Goal: Information Seeking & Learning: Learn about a topic

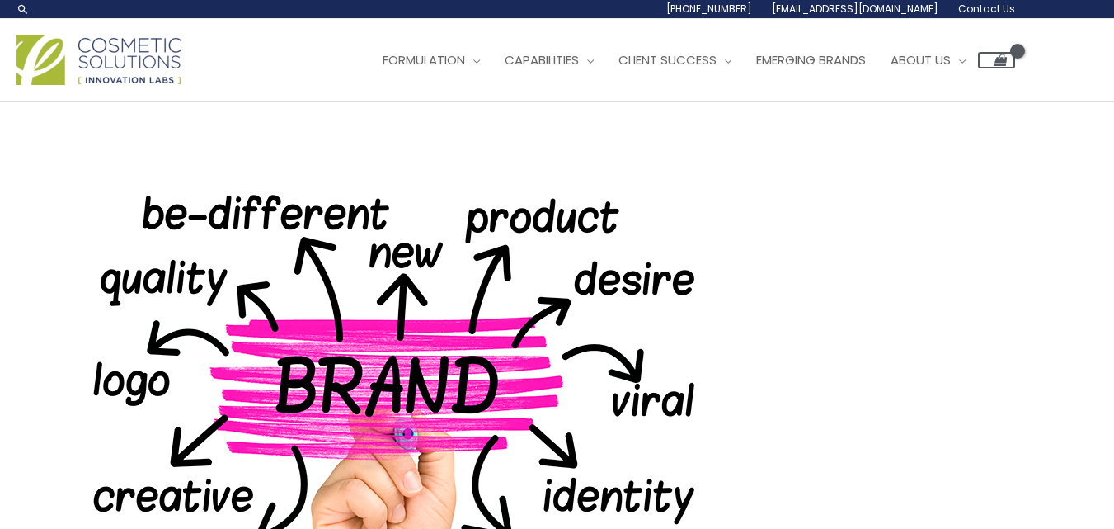
click at [121, 85] on img at bounding box center [98, 60] width 165 height 50
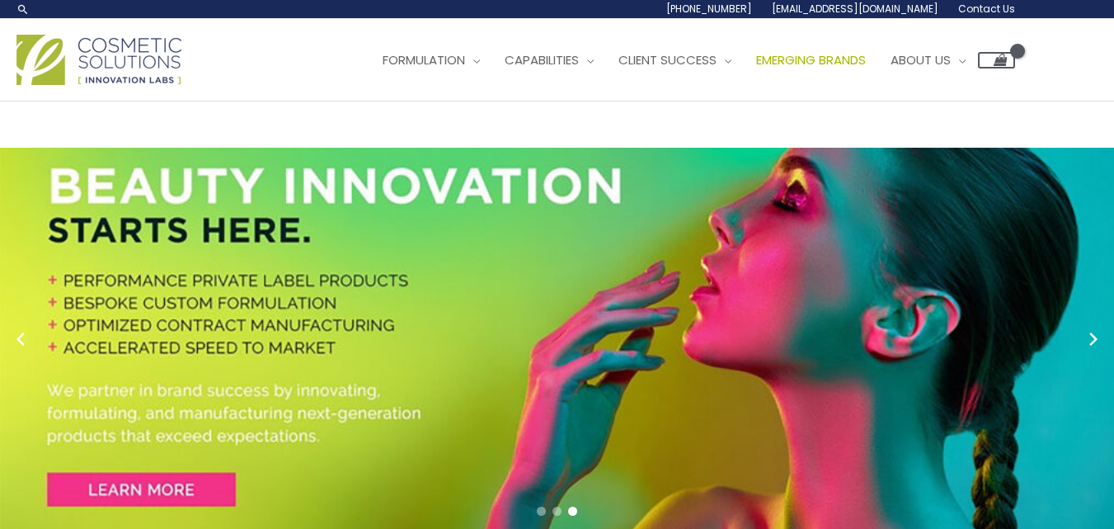
click at [756, 68] on span "Emerging Brands" at bounding box center [811, 59] width 110 height 17
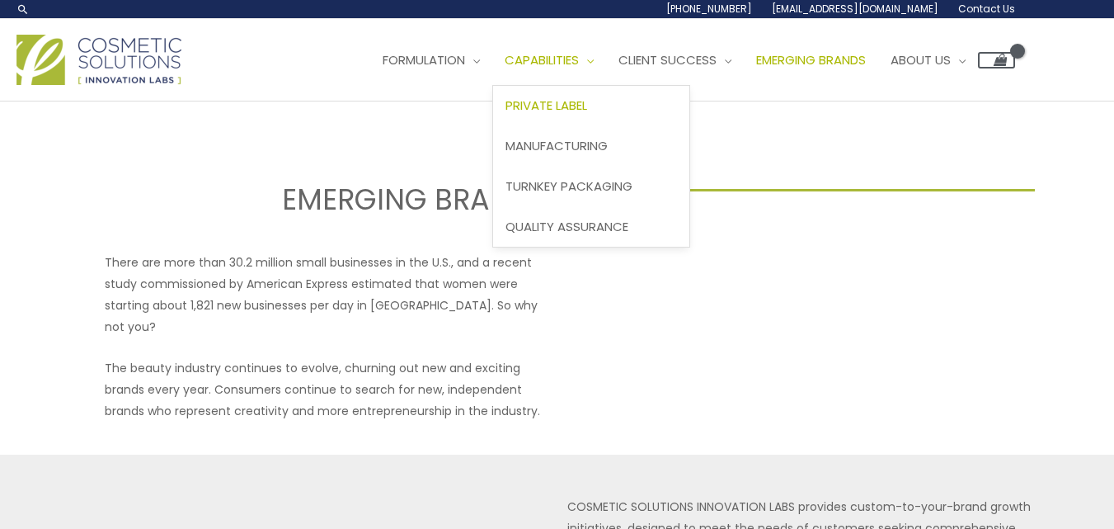
click at [506, 114] on span "Private Label" at bounding box center [547, 105] width 82 height 17
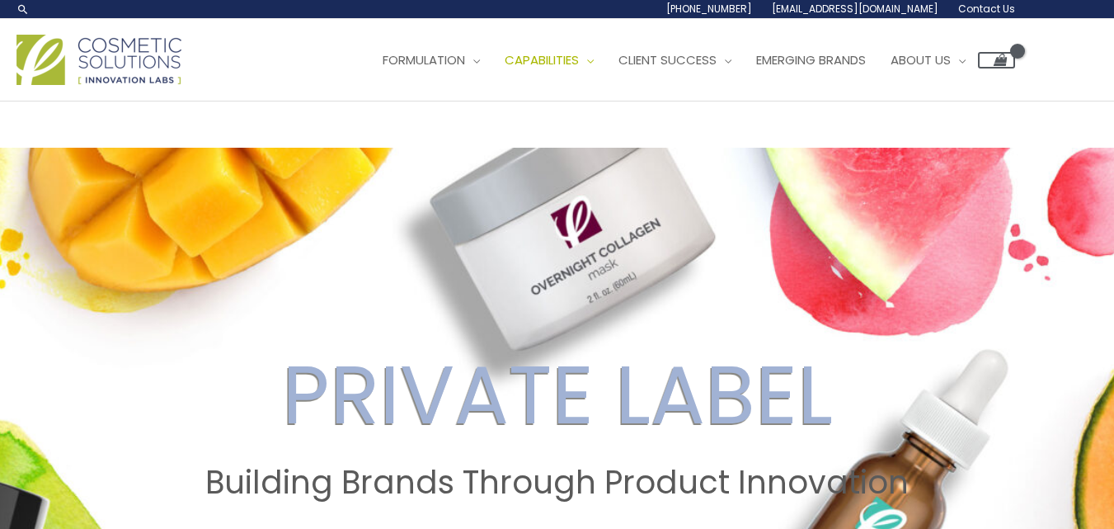
click at [370, 85] on ul "Formulation Menu Toggle Research and Innovation Market Ready Formulas Custom Fo…" at bounding box center [692, 59] width 645 height 49
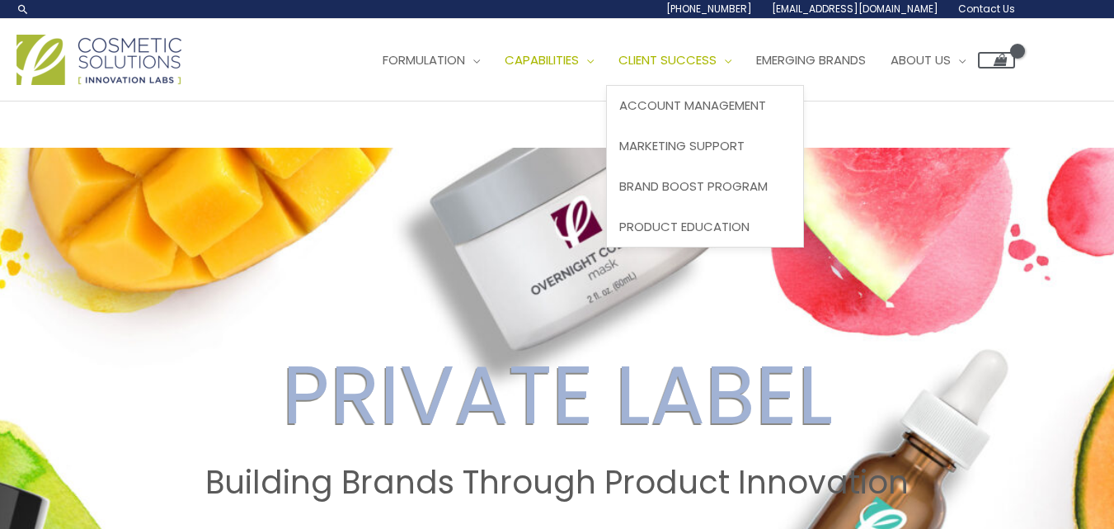
click at [606, 85] on link "Client Success" at bounding box center [675, 59] width 138 height 49
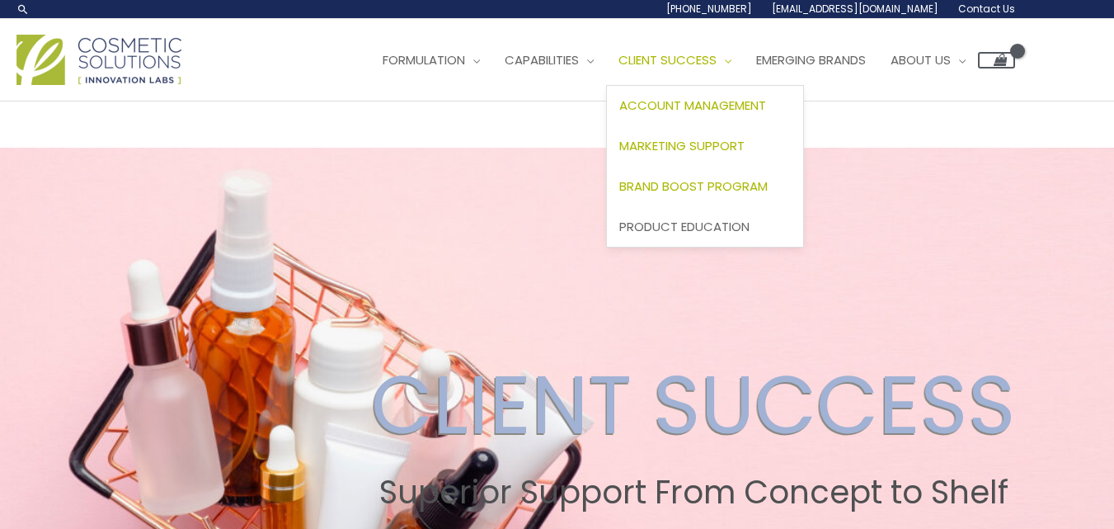
click at [606, 85] on link "Client Success" at bounding box center [675, 59] width 138 height 49
click at [619, 154] on span "Marketing Support" at bounding box center [681, 145] width 125 height 17
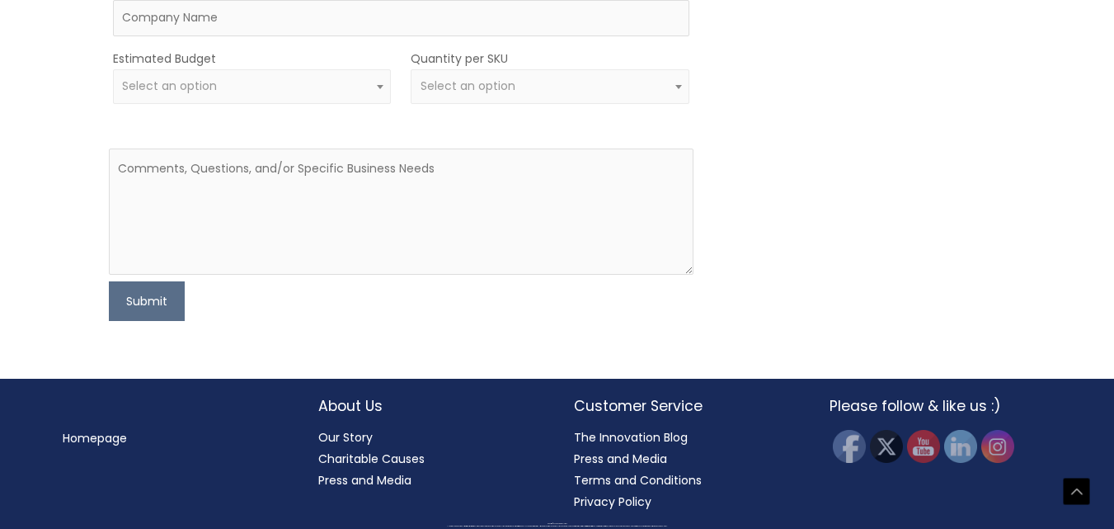
scroll to position [3026, 0]
